Goal: Navigation & Orientation: Go to known website

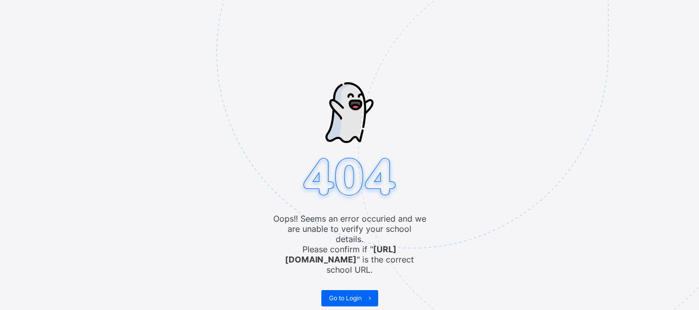
click at [505, 44] on img at bounding box center [482, 104] width 533 height 495
click at [346, 295] on span "Go to Login" at bounding box center [345, 299] width 33 height 8
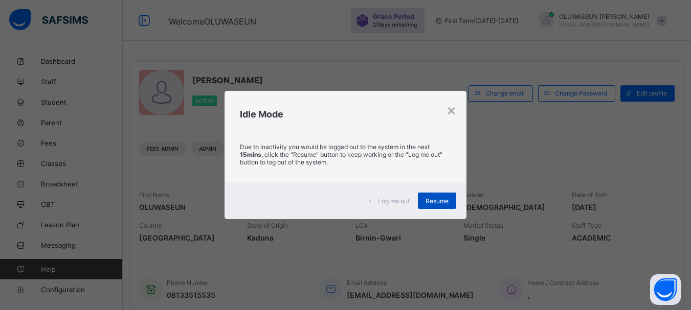
click at [420, 198] on div "Resume" at bounding box center [437, 201] width 38 height 16
click at [434, 205] on span "Resume" at bounding box center [437, 201] width 23 height 8
